Goal: Information Seeking & Learning: Check status

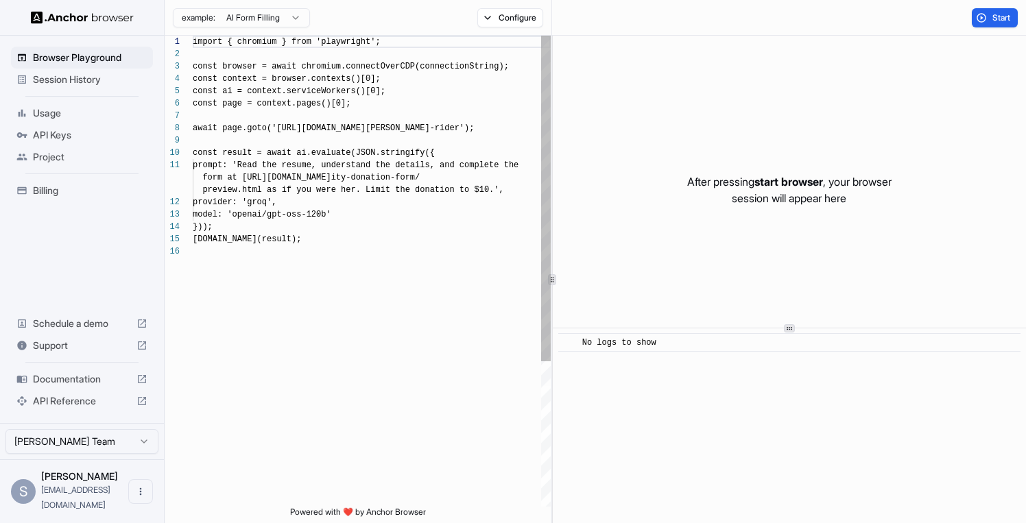
scroll to position [123, 0]
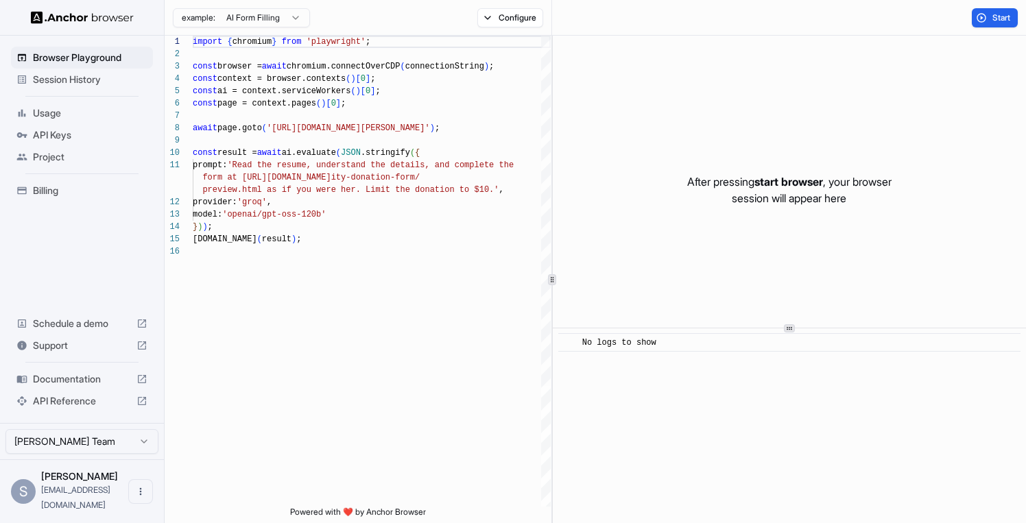
click at [251, 17] on html "Browser Playground Session History Usage API Keys Project Billing Schedule a de…" at bounding box center [513, 261] width 1026 height 523
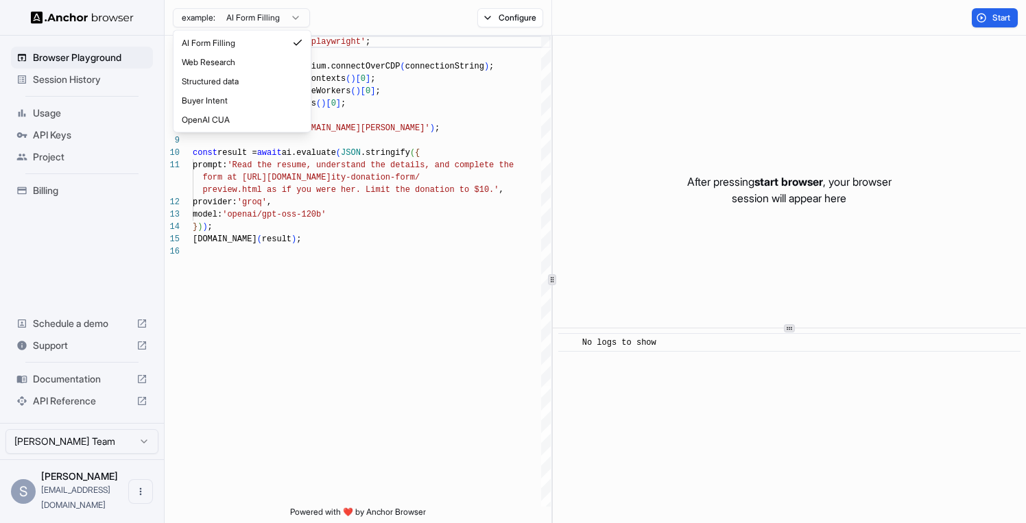
click at [251, 17] on html "Browser Playground Session History Usage API Keys Project Billing Schedule a de…" at bounding box center [513, 261] width 1026 height 523
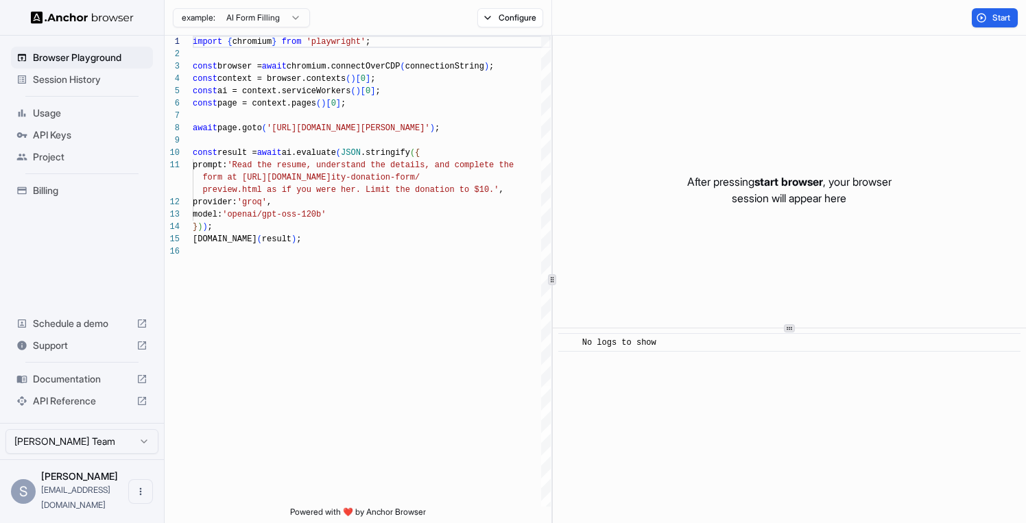
click at [58, 138] on span "API Keys" at bounding box center [90, 135] width 114 height 14
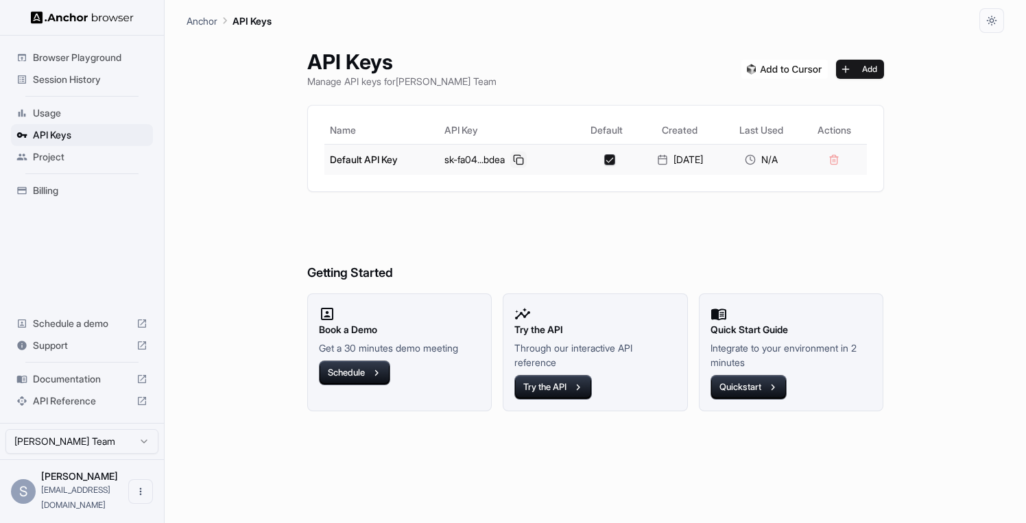
click at [510, 159] on button at bounding box center [518, 160] width 16 height 16
click at [360, 366] on button "Schedule" at bounding box center [354, 373] width 71 height 25
click at [731, 389] on button "Quickstart" at bounding box center [748, 387] width 76 height 25
click at [514, 162] on button at bounding box center [518, 160] width 16 height 16
click at [74, 108] on span "Usage" at bounding box center [90, 113] width 114 height 14
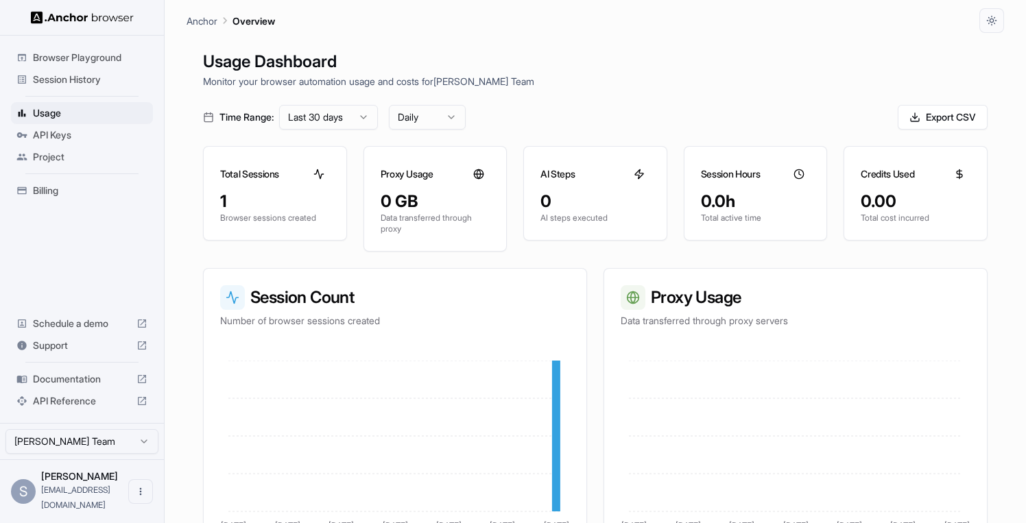
click at [73, 82] on span "Session History" at bounding box center [90, 80] width 114 height 14
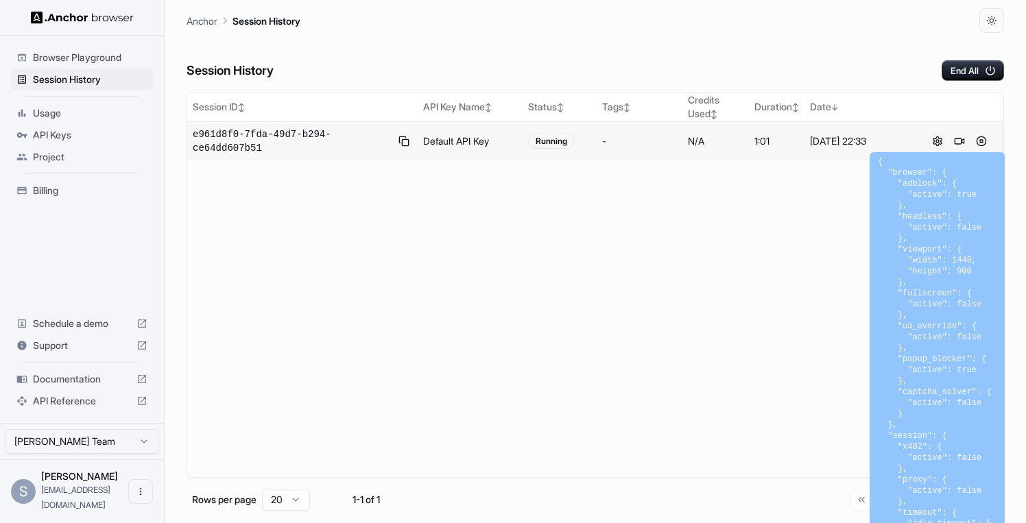
click at [936, 140] on button at bounding box center [937, 141] width 16 height 16
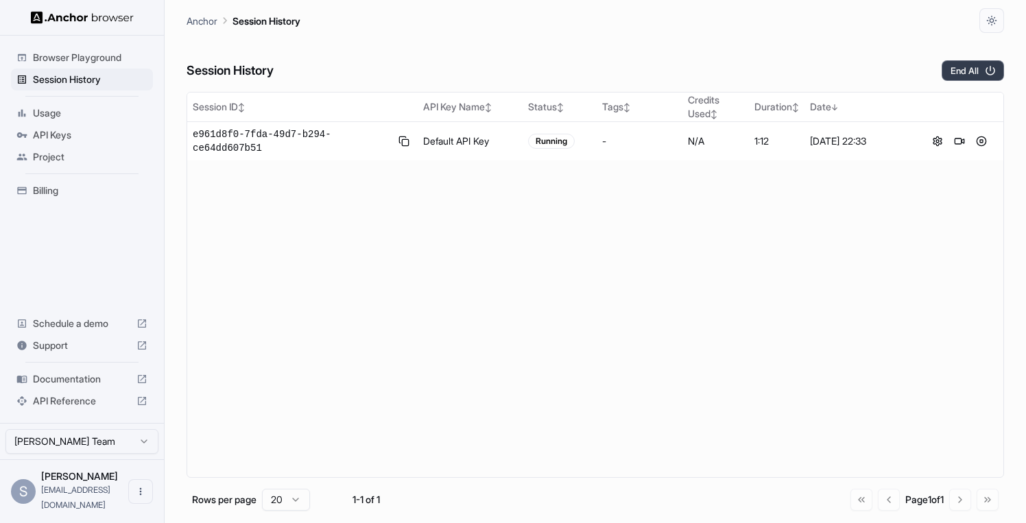
click at [969, 75] on button "End All" at bounding box center [972, 70] width 62 height 21
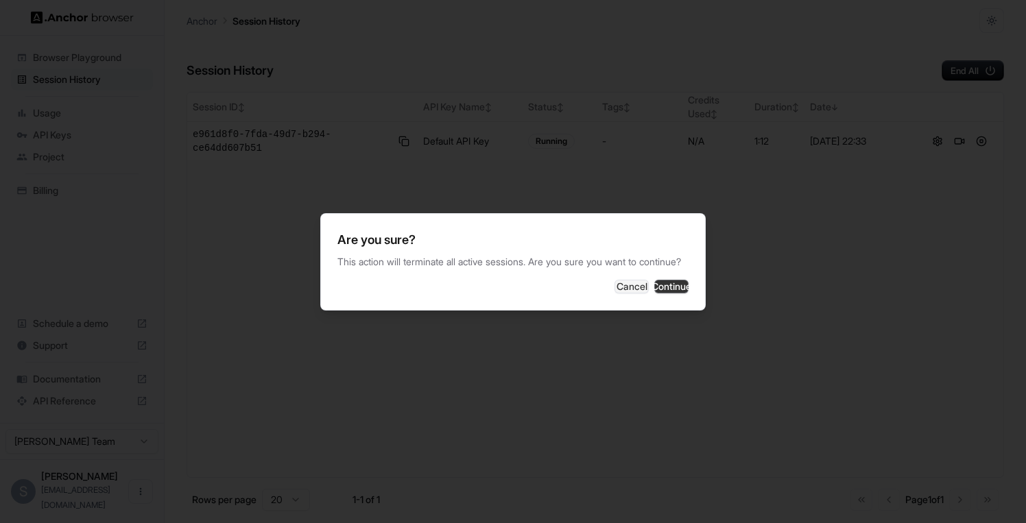
click at [664, 292] on button "Continue" at bounding box center [671, 287] width 34 height 14
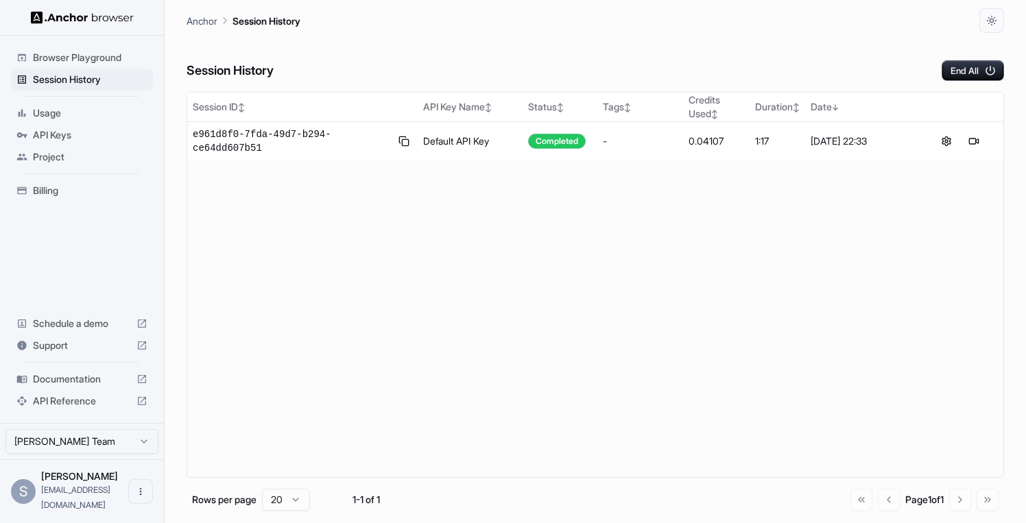
click at [51, 120] on div "Usage" at bounding box center [82, 113] width 142 height 22
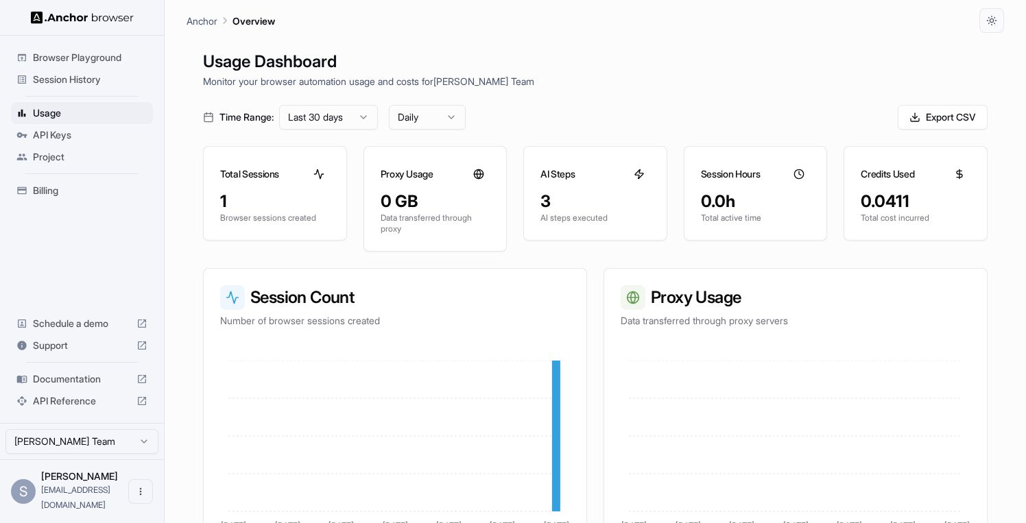
click at [51, 134] on span "API Keys" at bounding box center [90, 135] width 114 height 14
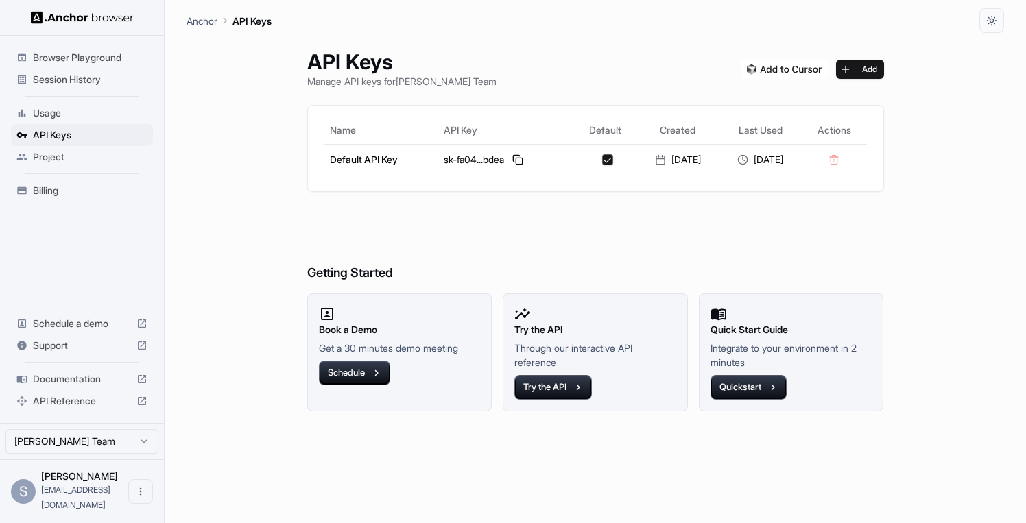
click at [53, 152] on span "Project" at bounding box center [90, 157] width 114 height 14
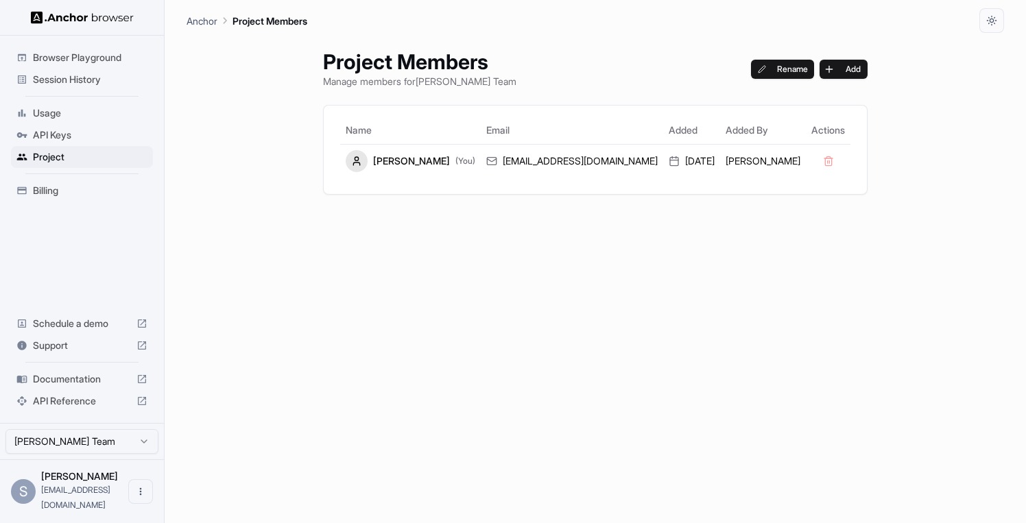
click at [57, 111] on span "Usage" at bounding box center [90, 113] width 114 height 14
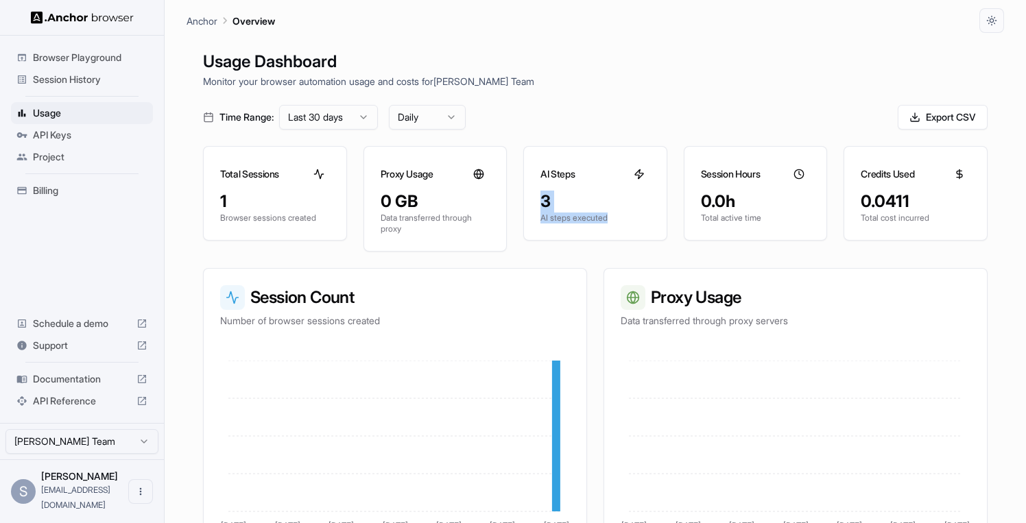
drag, startPoint x: 544, startPoint y: 200, endPoint x: 616, endPoint y: 217, distance: 73.3
click at [616, 217] on div "3 AI steps executed" at bounding box center [595, 215] width 143 height 49
click at [616, 217] on p "AI steps executed" at bounding box center [595, 218] width 110 height 11
drag, startPoint x: 864, startPoint y: 202, endPoint x: 915, endPoint y: 202, distance: 50.0
click at [914, 202] on div "0.0411" at bounding box center [915, 202] width 110 height 22
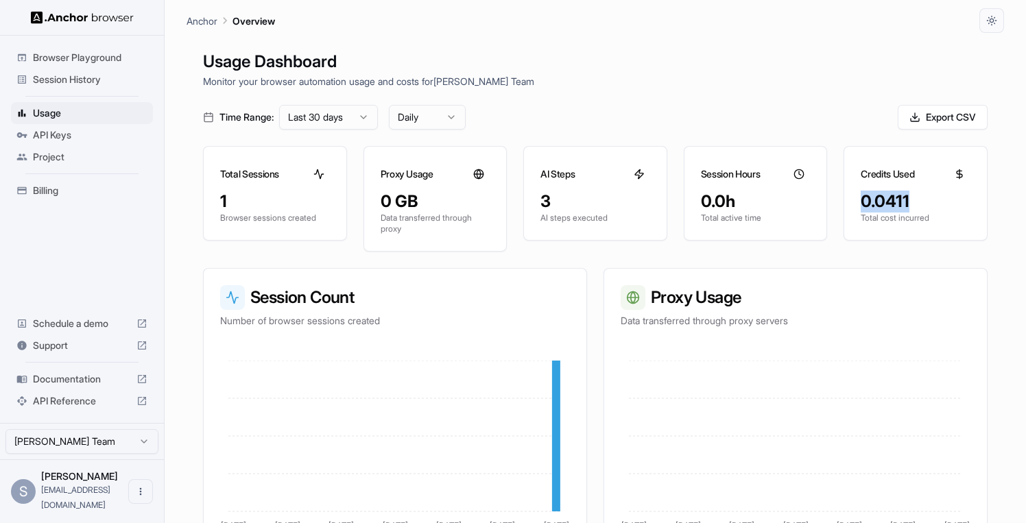
click at [877, 217] on p "Total cost incurred" at bounding box center [915, 218] width 110 height 11
drag, startPoint x: 865, startPoint y: 219, endPoint x: 936, endPoint y: 219, distance: 71.3
click at [936, 219] on p "Total cost incurred" at bounding box center [915, 218] width 110 height 11
drag, startPoint x: 936, startPoint y: 219, endPoint x: 863, endPoint y: 219, distance: 73.4
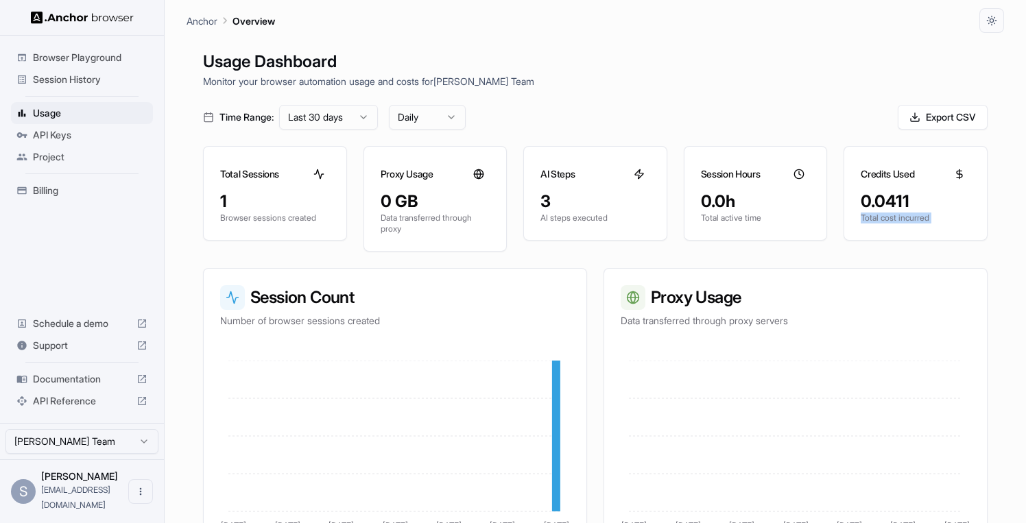
click at [863, 219] on p "Total cost incurred" at bounding box center [915, 218] width 110 height 11
drag, startPoint x: 909, startPoint y: 202, endPoint x: 863, endPoint y: 202, distance: 45.9
click at [863, 202] on div "0.0411" at bounding box center [915, 202] width 110 height 22
drag, startPoint x: 542, startPoint y: 202, endPoint x: 551, endPoint y: 202, distance: 9.6
click at [551, 202] on div "3" at bounding box center [595, 202] width 110 height 22
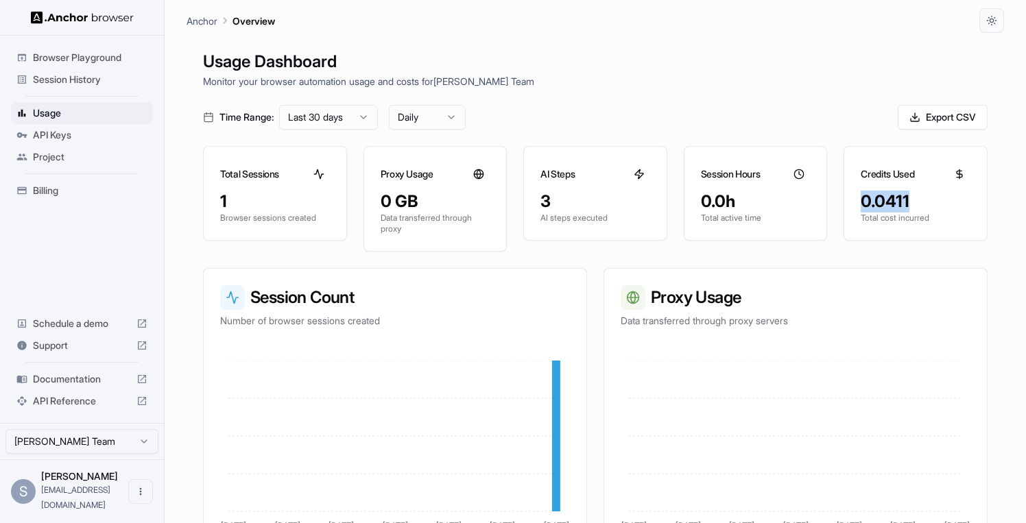
drag, startPoint x: 912, startPoint y: 201, endPoint x: 865, endPoint y: 201, distance: 46.6
click at [865, 201] on div "0.0411" at bounding box center [915, 202] width 110 height 22
click at [110, 19] on img at bounding box center [82, 17] width 103 height 13
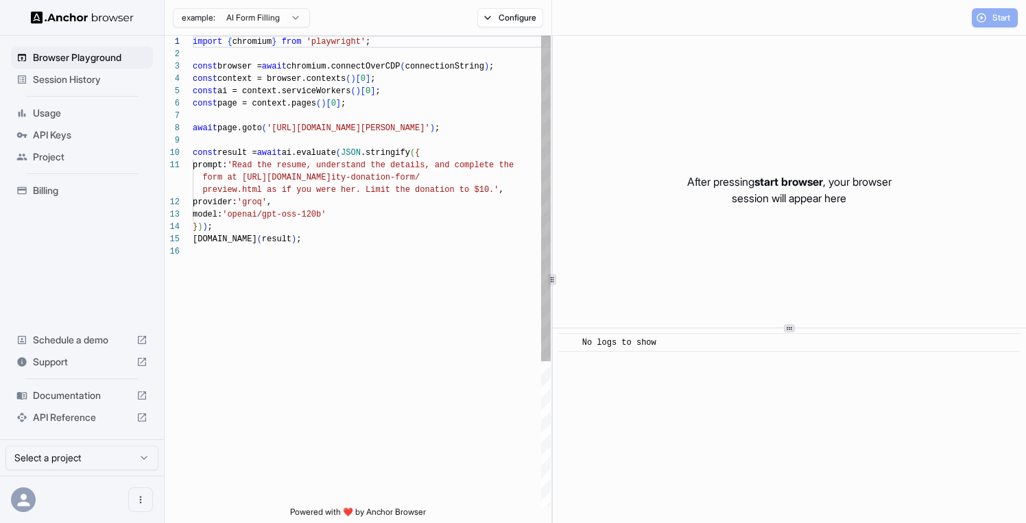
scroll to position [123, 0]
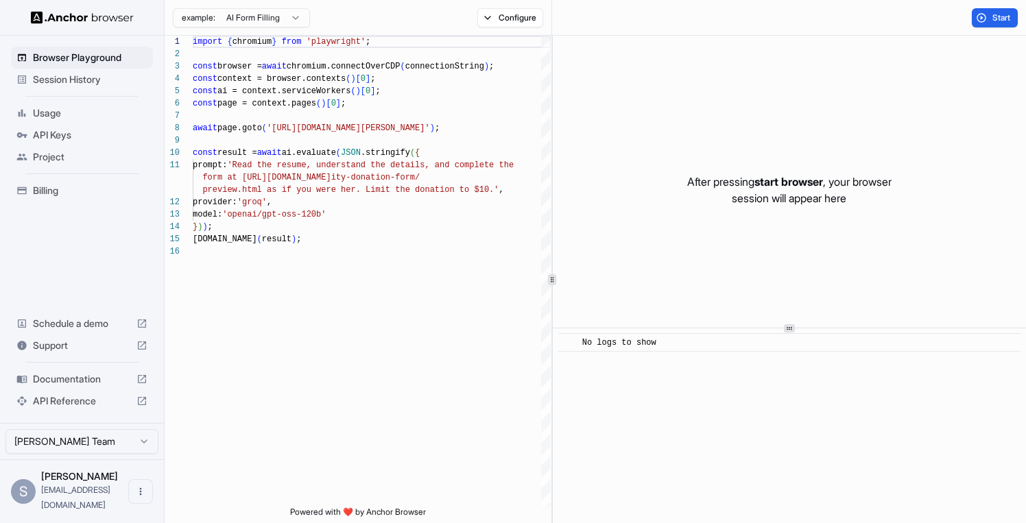
click at [57, 193] on span "Billing" at bounding box center [90, 191] width 114 height 14
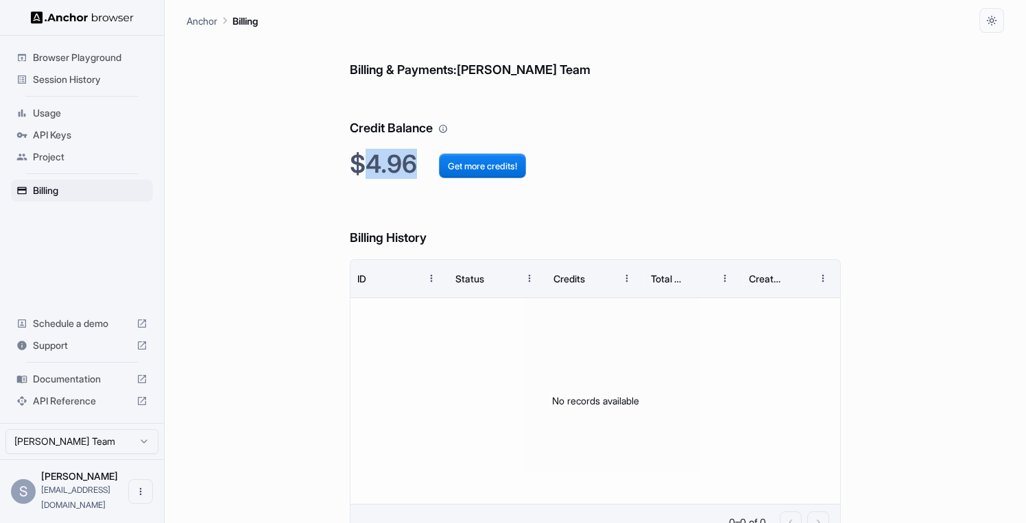
drag, startPoint x: 370, startPoint y: 167, endPoint x: 412, endPoint y: 167, distance: 41.8
click at [412, 167] on h2 "$4.96 Get more credits!" at bounding box center [595, 163] width 490 height 29
click at [61, 115] on span "Usage" at bounding box center [90, 113] width 114 height 14
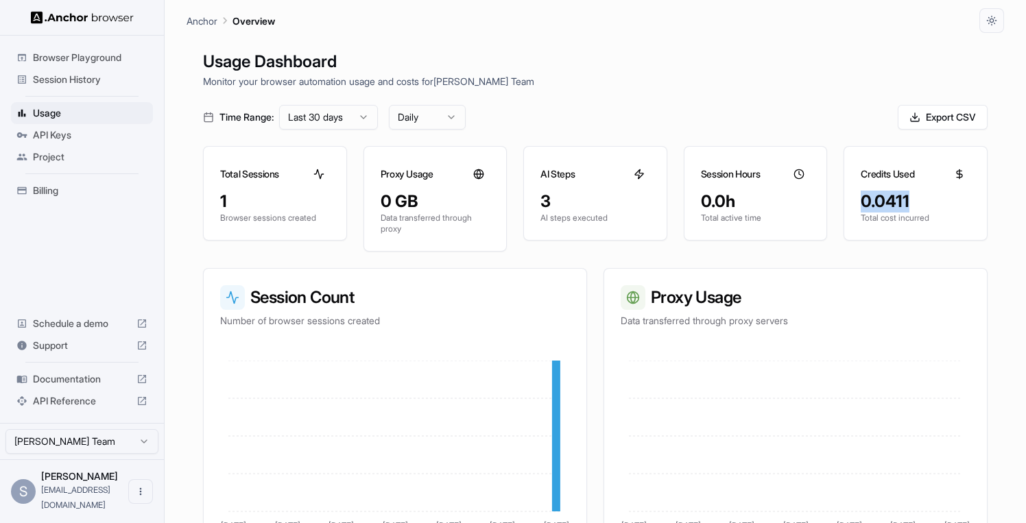
drag, startPoint x: 863, startPoint y: 205, endPoint x: 912, endPoint y: 202, distance: 49.5
click at [912, 202] on div "0.0411" at bounding box center [915, 202] width 110 height 22
click at [94, 195] on span "Billing" at bounding box center [90, 191] width 114 height 14
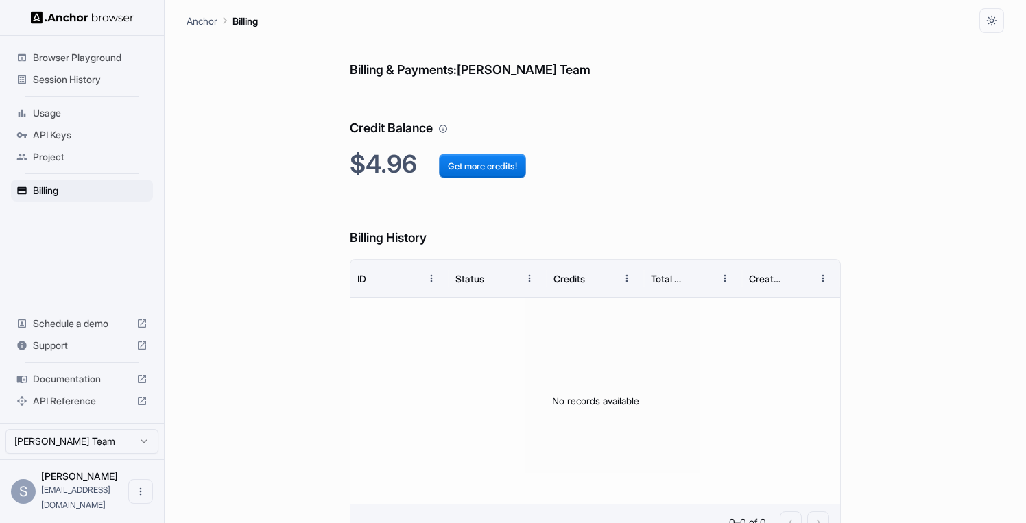
click at [69, 119] on span "Usage" at bounding box center [90, 113] width 114 height 14
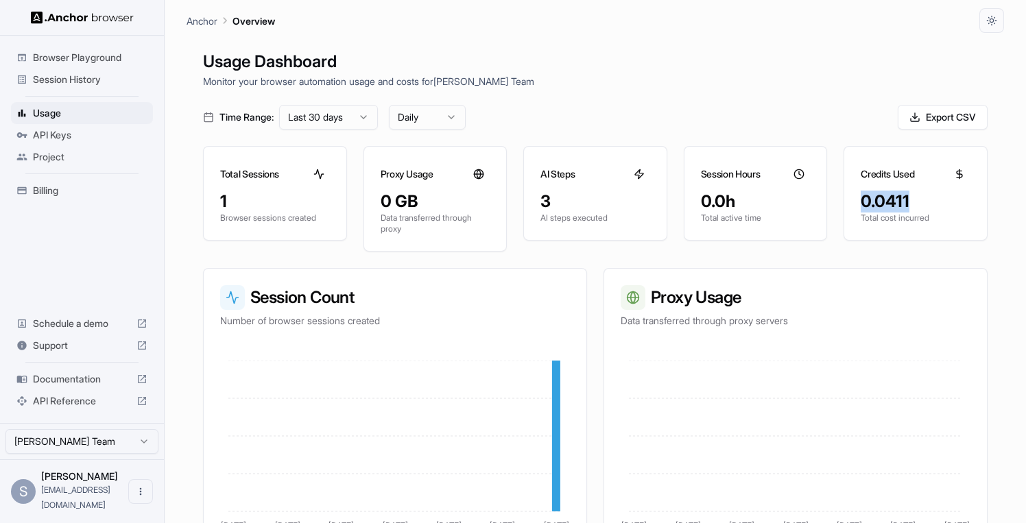
drag, startPoint x: 915, startPoint y: 204, endPoint x: 858, endPoint y: 204, distance: 56.2
click at [858, 204] on div "0.0411 Total cost incurred" at bounding box center [915, 215] width 143 height 49
copy div "0.0411"
drag, startPoint x: 542, startPoint y: 202, endPoint x: 557, endPoint y: 202, distance: 15.8
click at [557, 202] on div "3" at bounding box center [595, 202] width 110 height 22
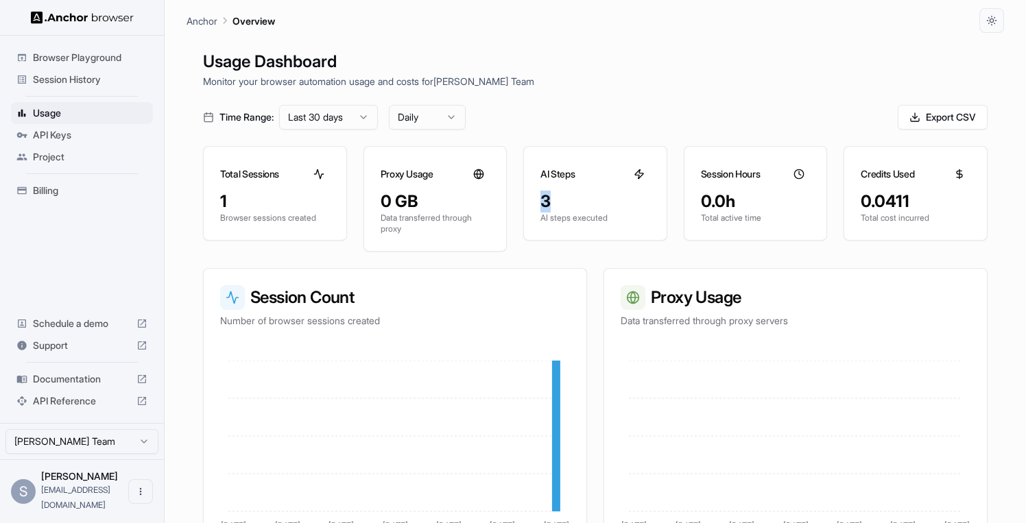
click at [544, 215] on p "AI steps executed" at bounding box center [595, 218] width 110 height 11
drag, startPoint x: 543, startPoint y: 206, endPoint x: 550, endPoint y: 206, distance: 7.5
click at [550, 206] on div "3" at bounding box center [595, 202] width 110 height 22
drag, startPoint x: 612, startPoint y: 219, endPoint x: 542, endPoint y: 173, distance: 84.6
click at [542, 173] on div "AI Steps 3 AI steps executed" at bounding box center [595, 193] width 144 height 95
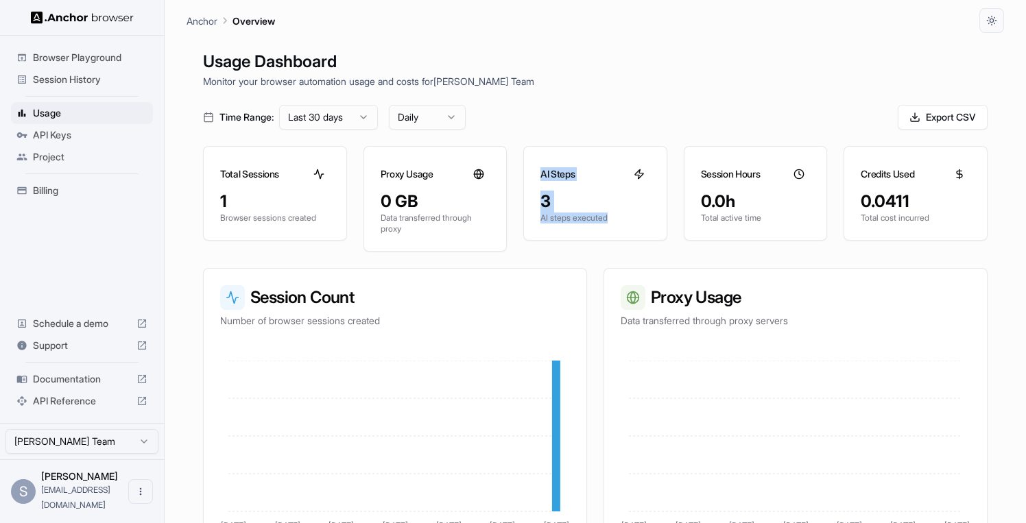
click at [542, 173] on h3 "AI Steps" at bounding box center [557, 174] width 34 height 14
drag, startPoint x: 542, startPoint y: 204, endPoint x: 557, endPoint y: 204, distance: 15.1
click at [557, 204] on div "3" at bounding box center [595, 202] width 110 height 22
click at [226, 201] on div "1" at bounding box center [275, 202] width 110 height 22
click at [551, 204] on div "3" at bounding box center [595, 202] width 110 height 22
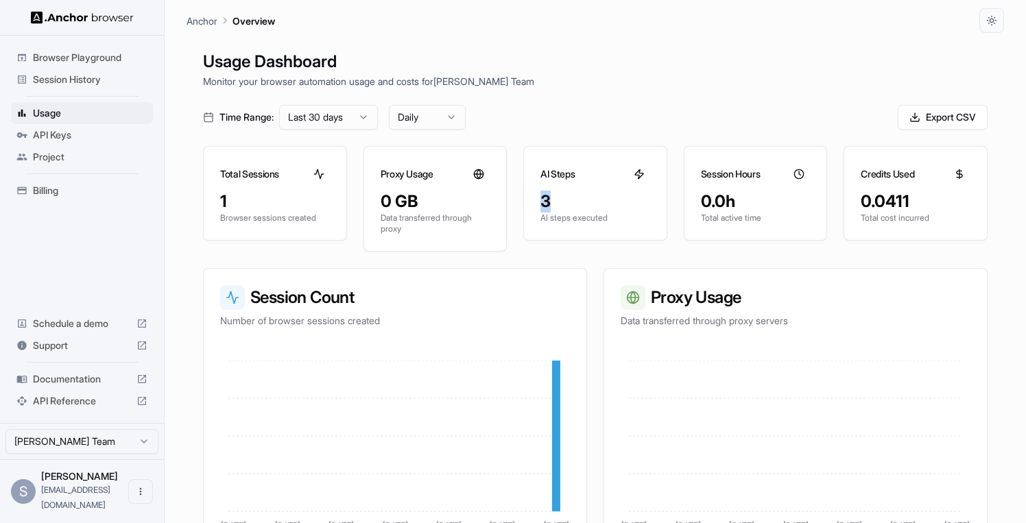
drag, startPoint x: 536, startPoint y: 203, endPoint x: 568, endPoint y: 203, distance: 32.2
click at [568, 203] on div "3 AI steps executed" at bounding box center [595, 215] width 143 height 49
drag, startPoint x: 544, startPoint y: 220, endPoint x: 621, endPoint y: 220, distance: 76.8
click at [621, 220] on p "AI steps executed" at bounding box center [595, 218] width 110 height 11
click at [550, 200] on div "3" at bounding box center [595, 202] width 110 height 22
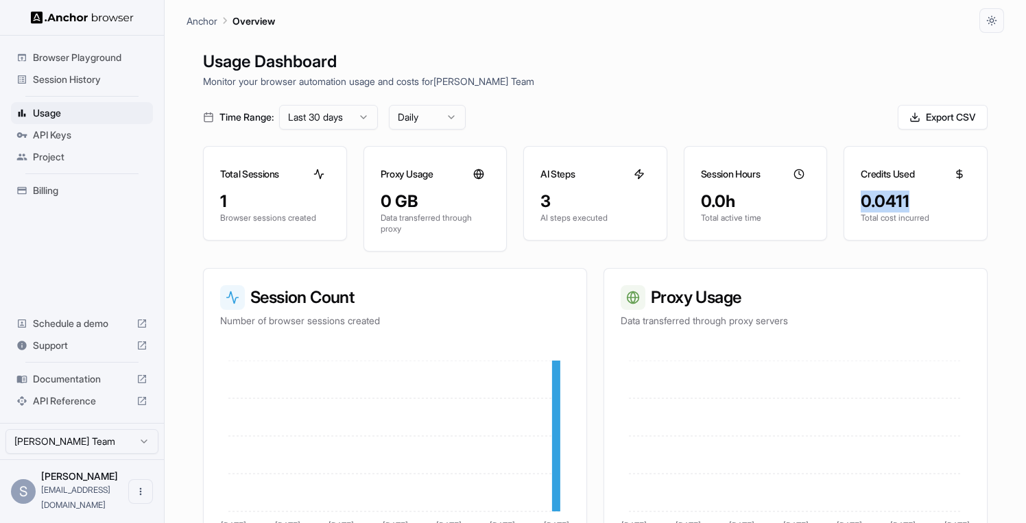
drag, startPoint x: 865, startPoint y: 201, endPoint x: 906, endPoint y: 200, distance: 41.1
click at [907, 201] on div "0.0411" at bounding box center [915, 202] width 110 height 22
click at [89, 76] on span "Session History" at bounding box center [90, 80] width 114 height 14
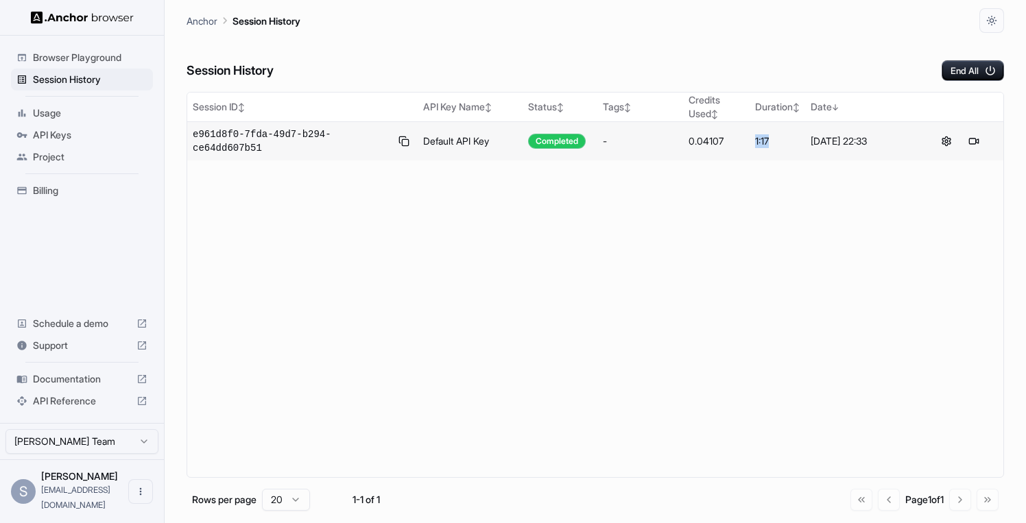
drag, startPoint x: 754, startPoint y: 142, endPoint x: 775, endPoint y: 142, distance: 20.6
click at [775, 142] on td "1:17" at bounding box center [777, 141] width 56 height 39
copy div "1:17"
click at [949, 142] on button at bounding box center [946, 141] width 16 height 16
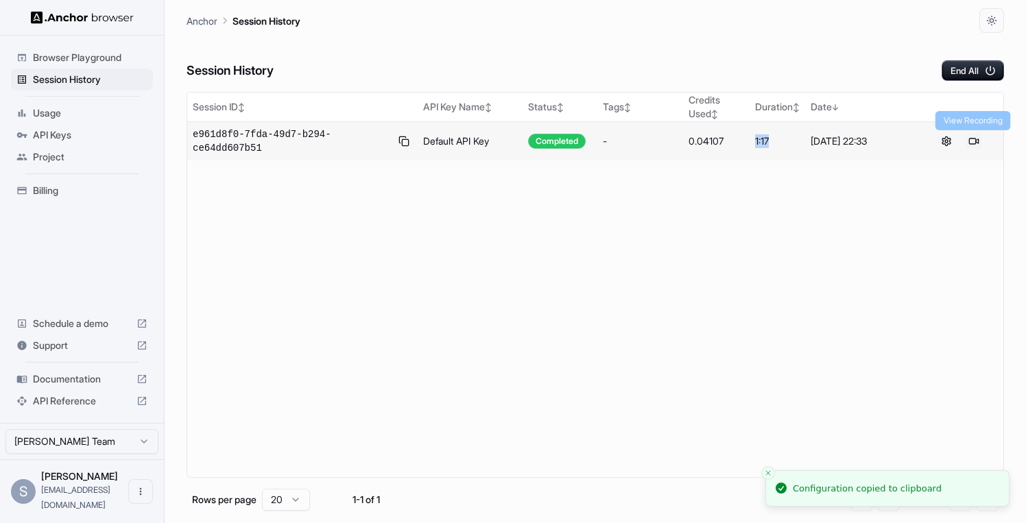
click at [976, 140] on button at bounding box center [973, 141] width 16 height 16
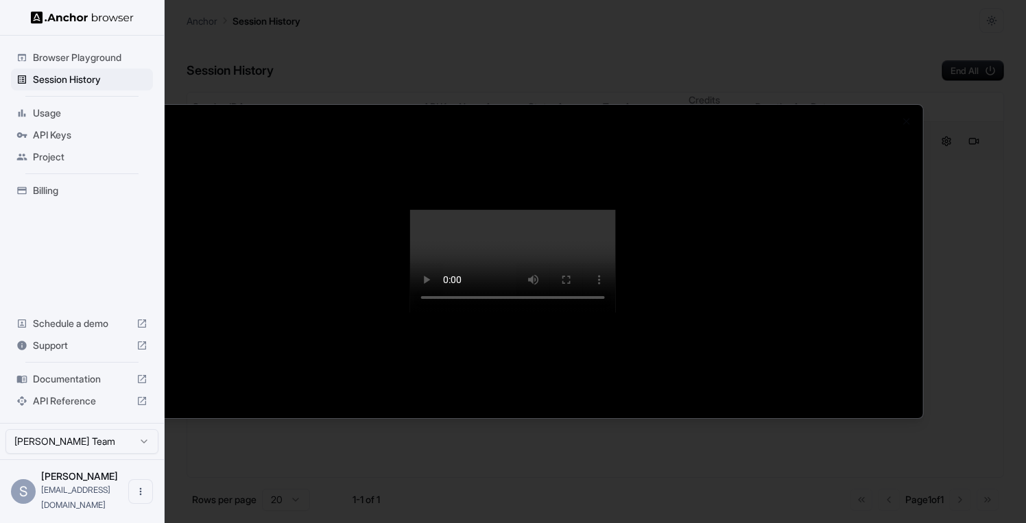
click at [856, 232] on div at bounding box center [513, 262] width 819 height 314
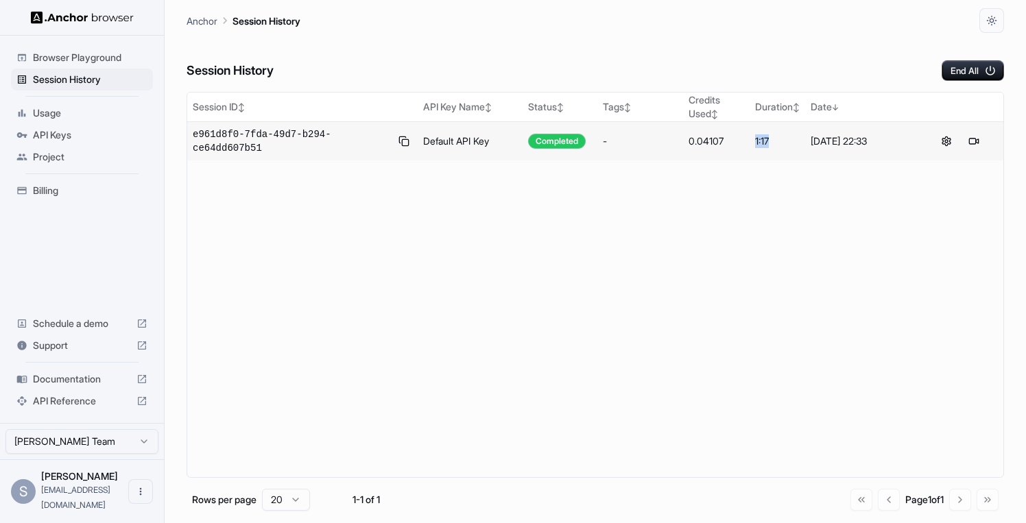
drag, startPoint x: 778, startPoint y: 140, endPoint x: 757, endPoint y: 141, distance: 21.3
click at [757, 141] on div "1:17" at bounding box center [777, 141] width 45 height 14
copy div "1:17"
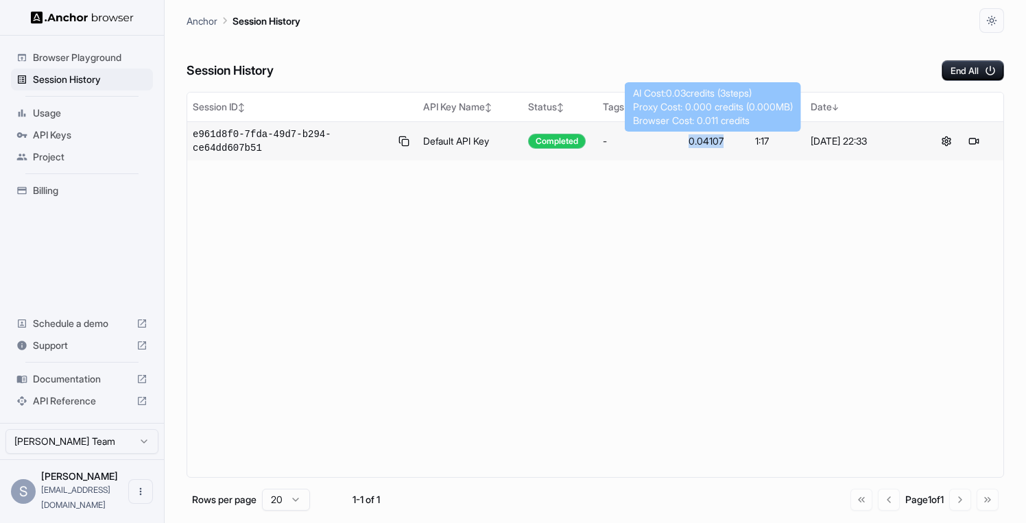
drag, startPoint x: 690, startPoint y: 143, endPoint x: 724, endPoint y: 143, distance: 33.6
click at [724, 143] on div "0.04107" at bounding box center [716, 141] width 56 height 14
copy div "0.04107"
